Goal: Task Accomplishment & Management: Manage account settings

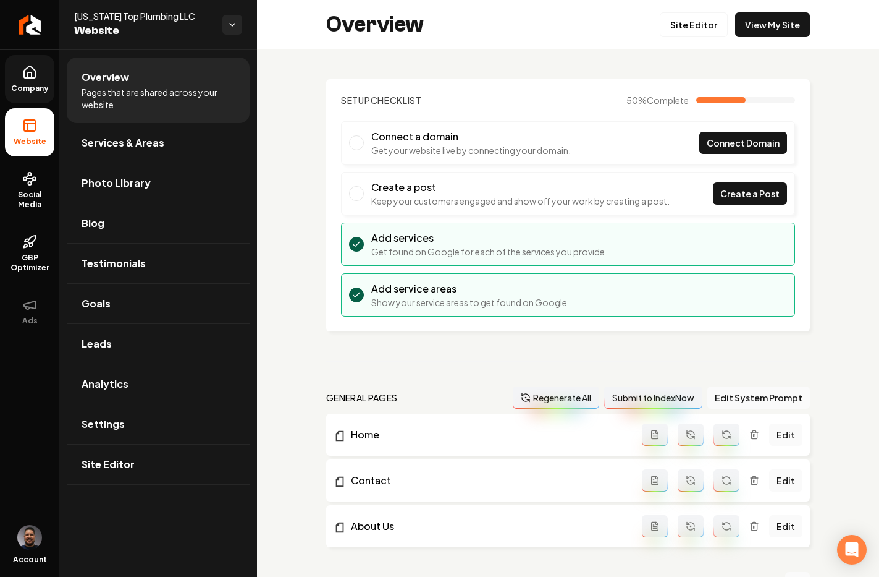
click at [39, 88] on span "Company" at bounding box center [30, 88] width 48 height 10
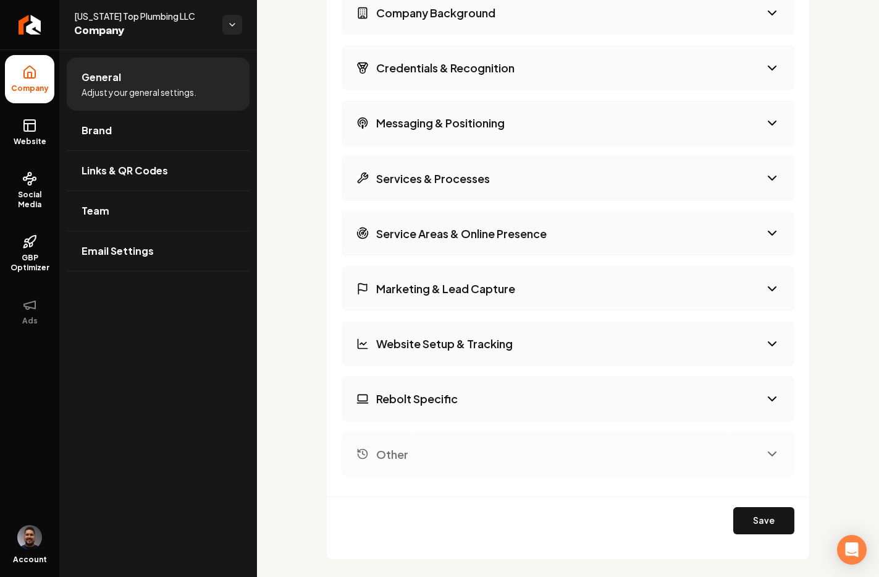
scroll to position [2217, 0]
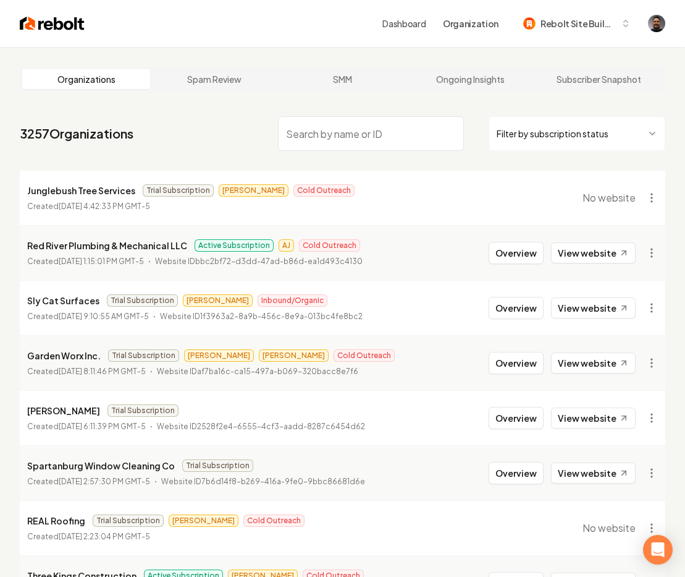
click at [377, 135] on input "search" at bounding box center [371, 133] width 186 height 35
click at [345, 136] on input "search" at bounding box center [371, 133] width 186 height 35
paste input "Brentwood Roofing"
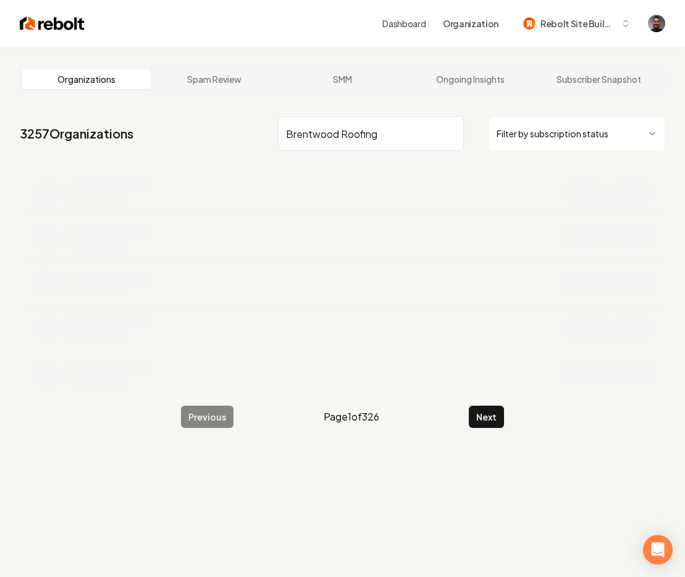
type input "Brentwood Roofing"
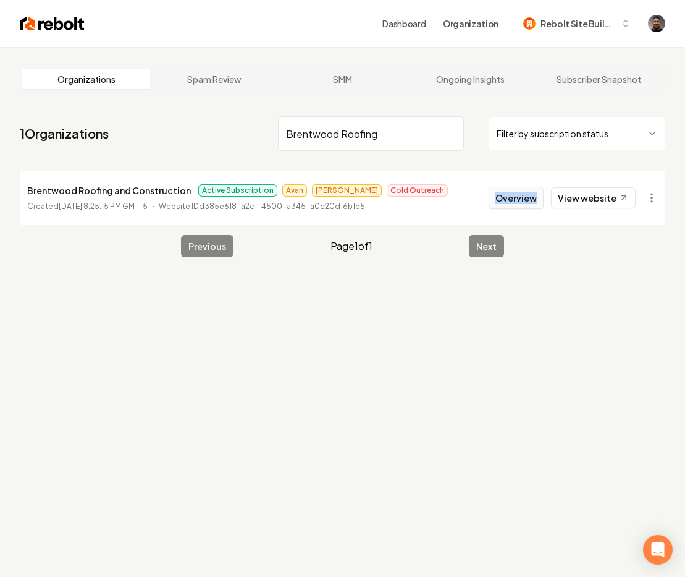
click at [525, 198] on button "Overview" at bounding box center [516, 198] width 55 height 22
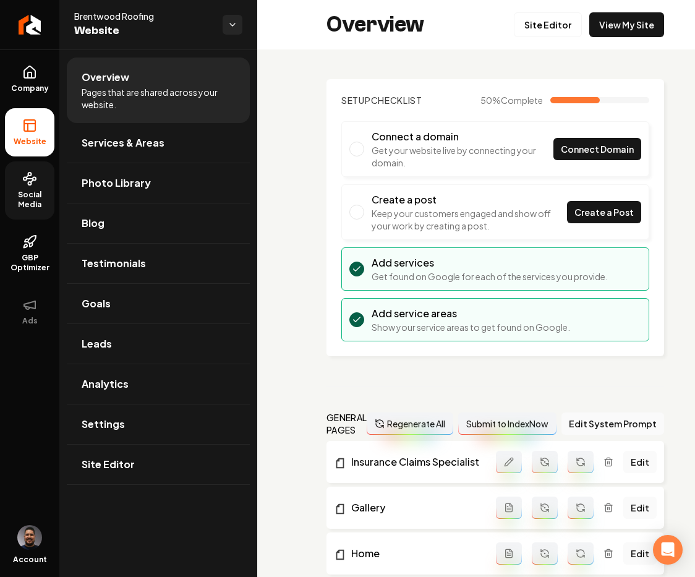
click at [26, 187] on link "Social Media" at bounding box center [29, 190] width 49 height 58
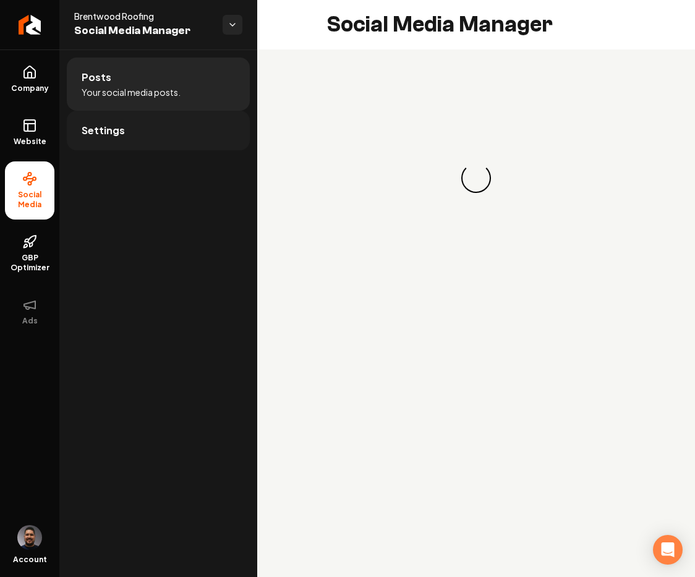
click at [150, 140] on link "Settings" at bounding box center [158, 131] width 183 height 40
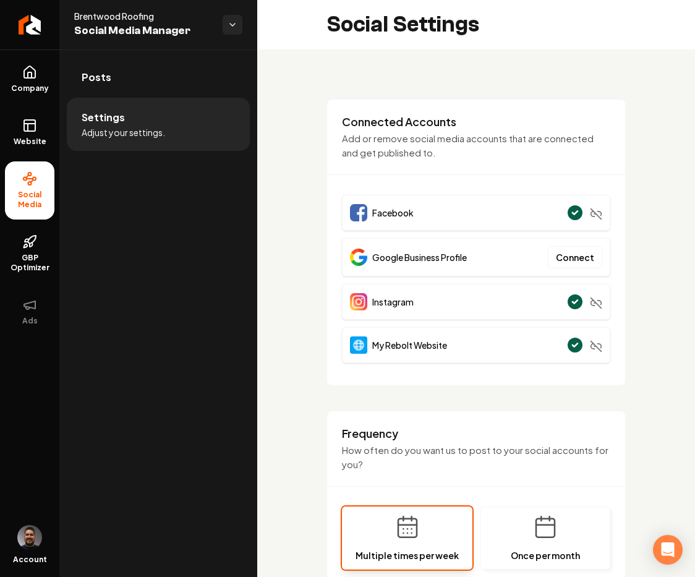
click at [148, 123] on li "Settings Adjust your settings." at bounding box center [158, 124] width 183 height 53
click at [148, 95] on link "Posts" at bounding box center [158, 77] width 183 height 40
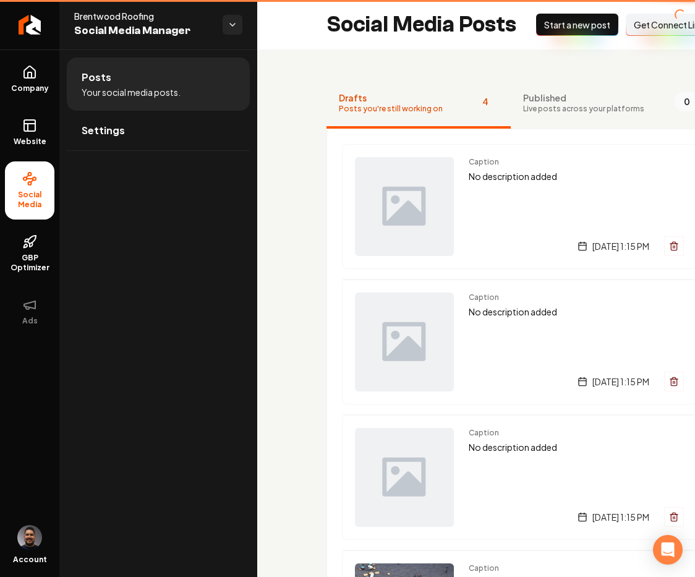
click at [150, 89] on span "Your social media posts." at bounding box center [131, 92] width 99 height 12
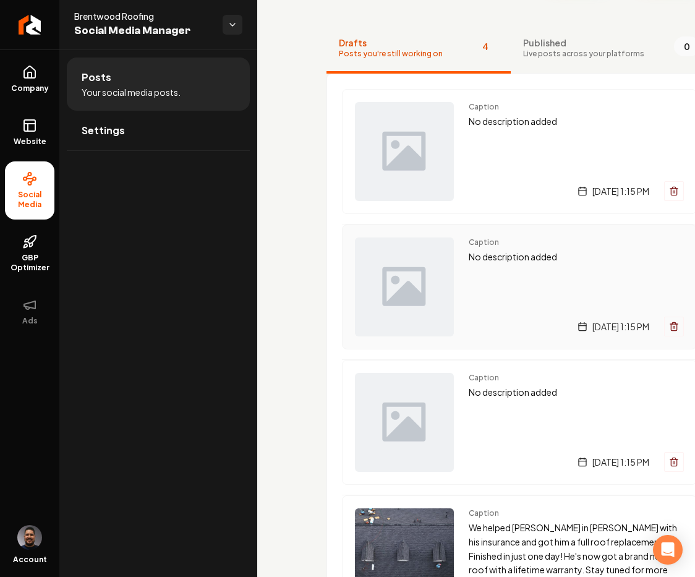
scroll to position [176, 0]
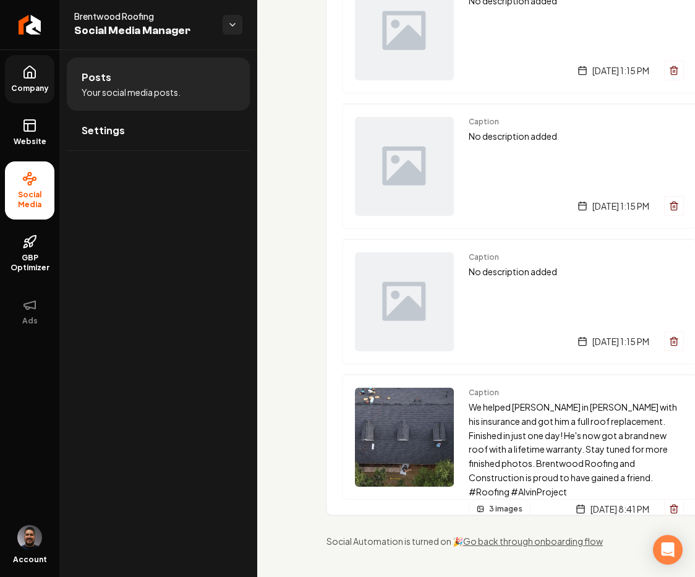
click at [25, 80] on link "Company" at bounding box center [29, 79] width 49 height 48
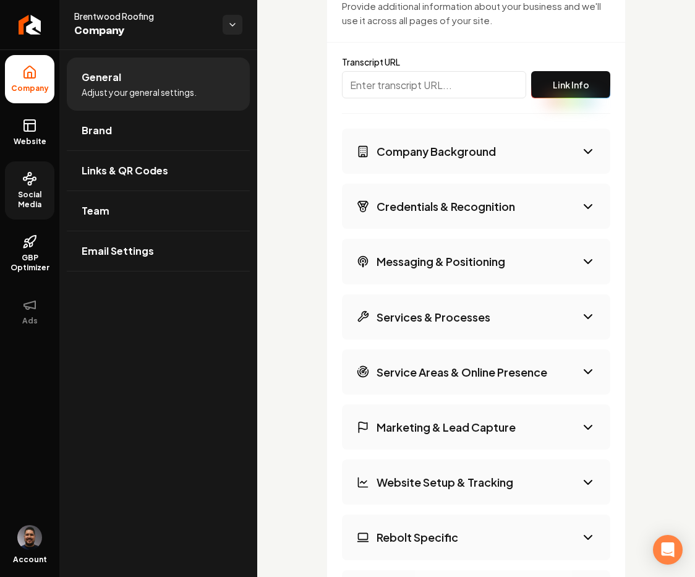
scroll to position [2061, 0]
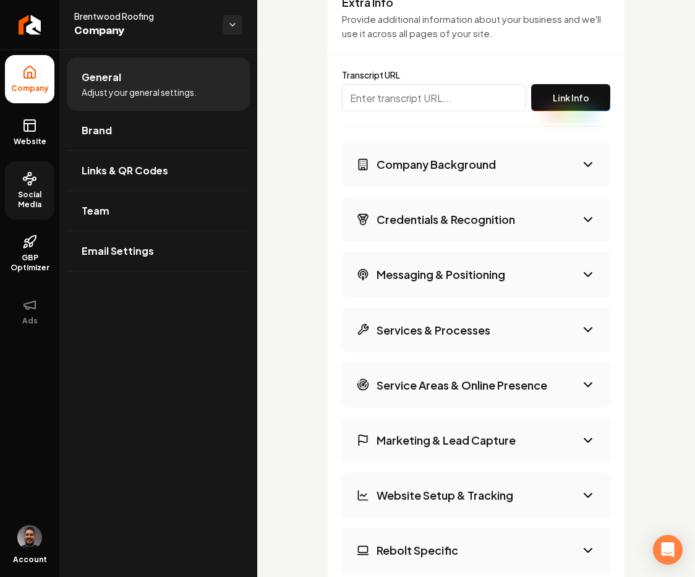
click at [526, 168] on button "Company Background" at bounding box center [476, 164] width 268 height 45
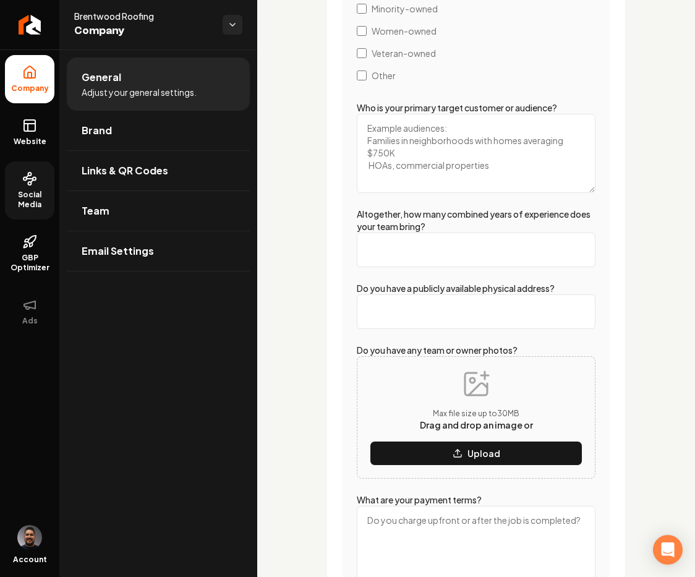
scroll to position [2363, 0]
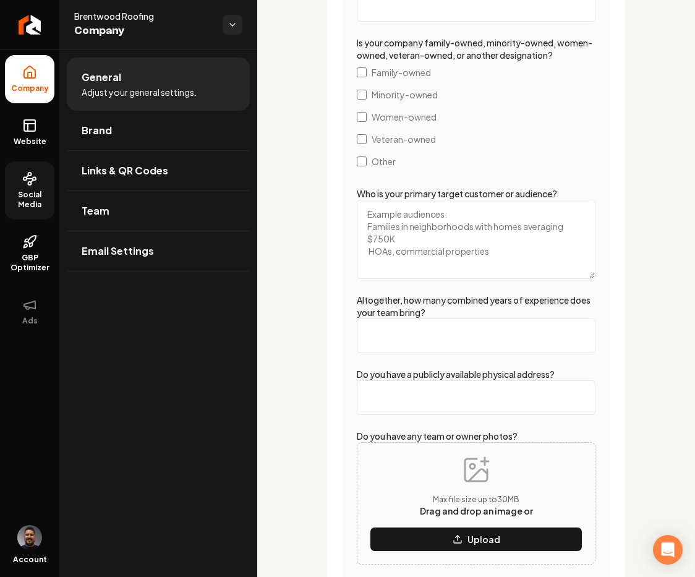
click at [439, 253] on textarea "Who is your primary target customer or audience?" at bounding box center [476, 239] width 239 height 79
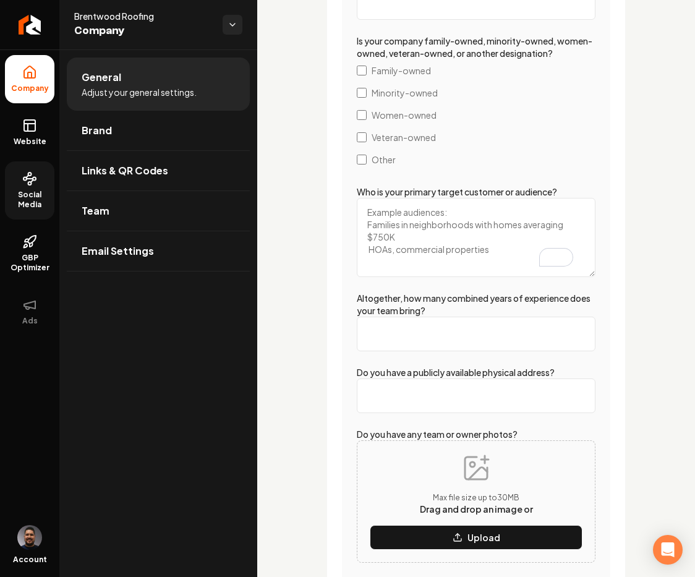
scroll to position [2514, 0]
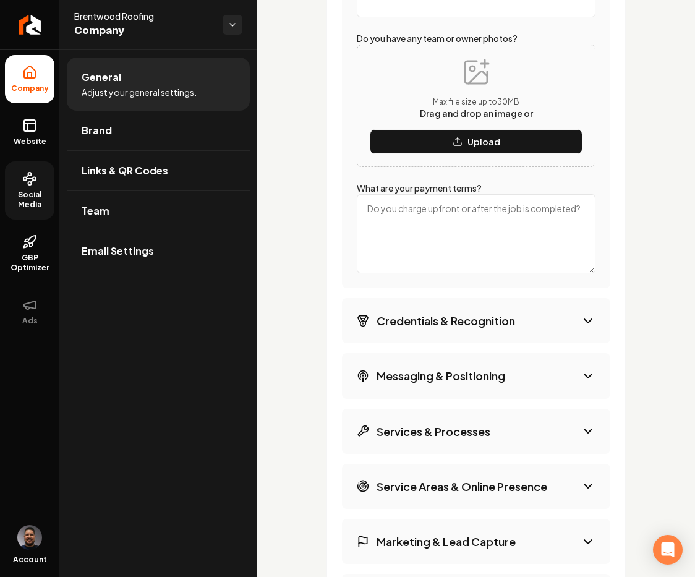
click at [504, 329] on button "Credentials & Recognition" at bounding box center [476, 320] width 268 height 45
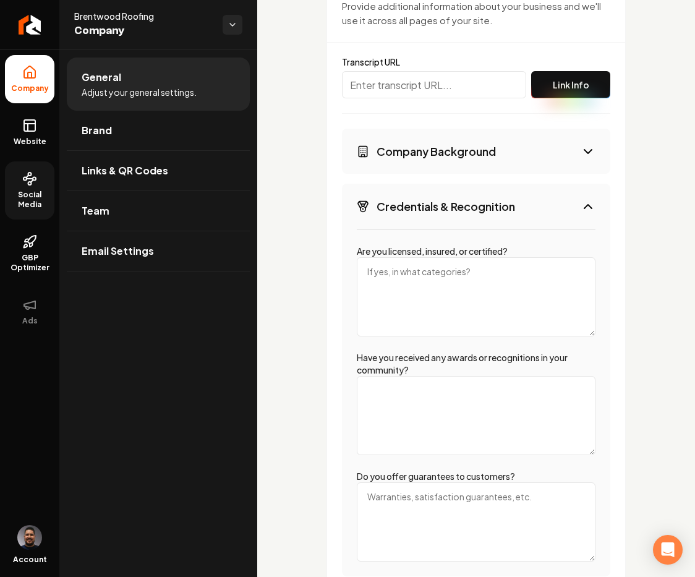
scroll to position [2182, 0]
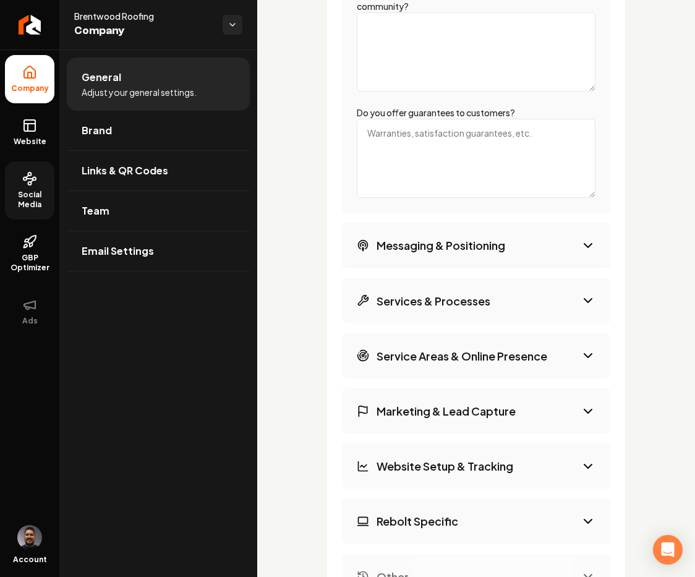
click at [497, 268] on button "Messaging & Positioning" at bounding box center [476, 244] width 268 height 45
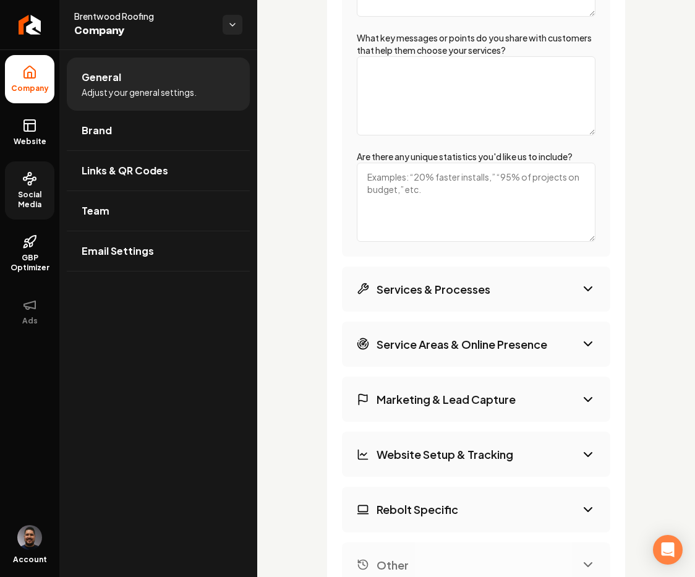
click at [506, 290] on button "Services & Processes" at bounding box center [476, 288] width 268 height 45
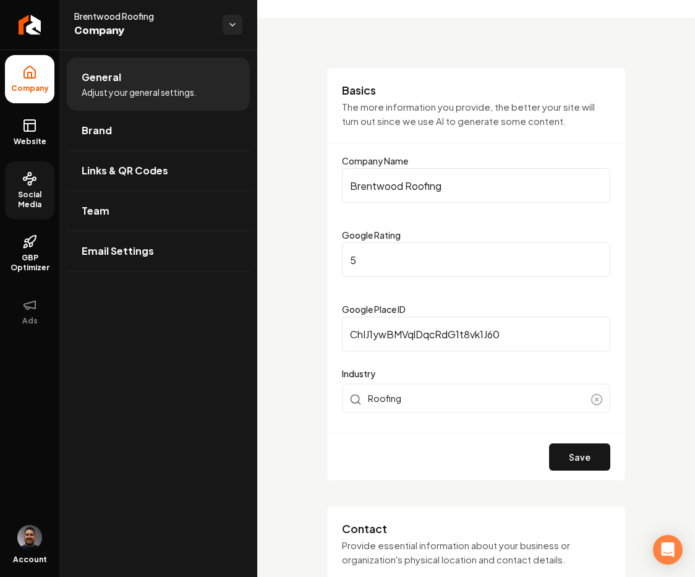
scroll to position [0, 0]
